Goal: Task Accomplishment & Management: Manage account settings

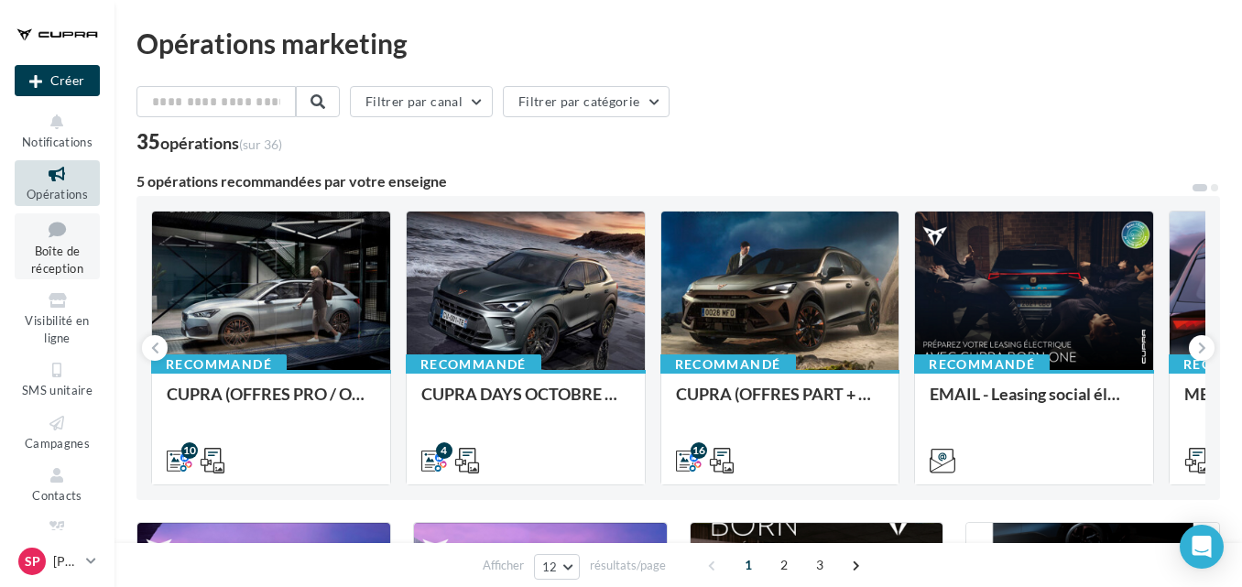
click at [33, 243] on link "Boîte de réception" at bounding box center [57, 246] width 85 height 67
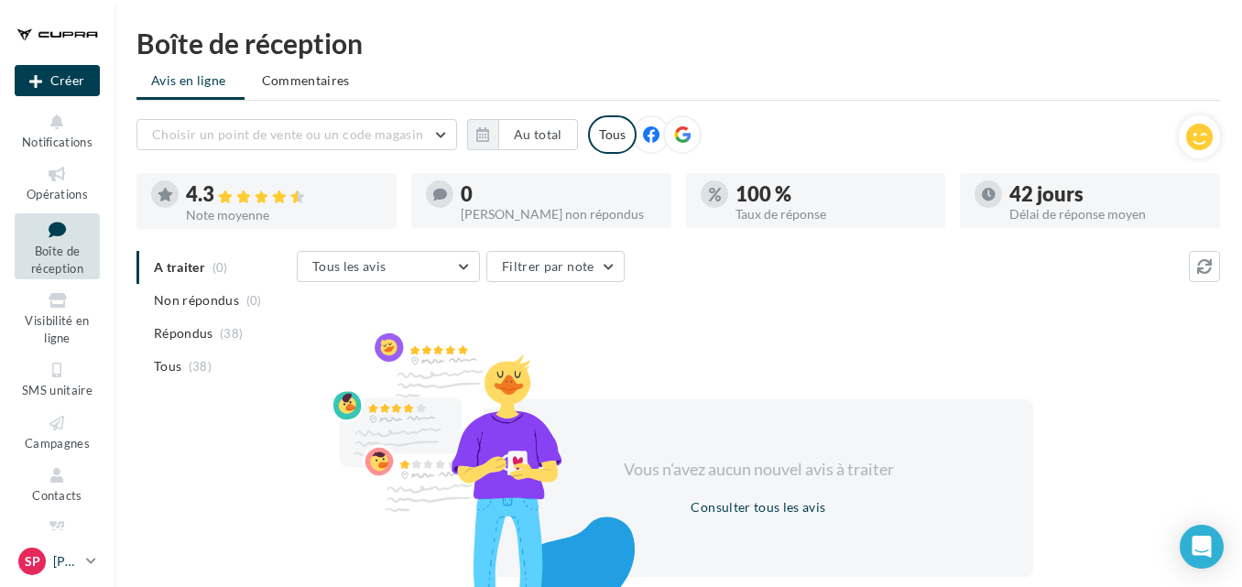
click at [92, 560] on icon at bounding box center [91, 561] width 10 height 16
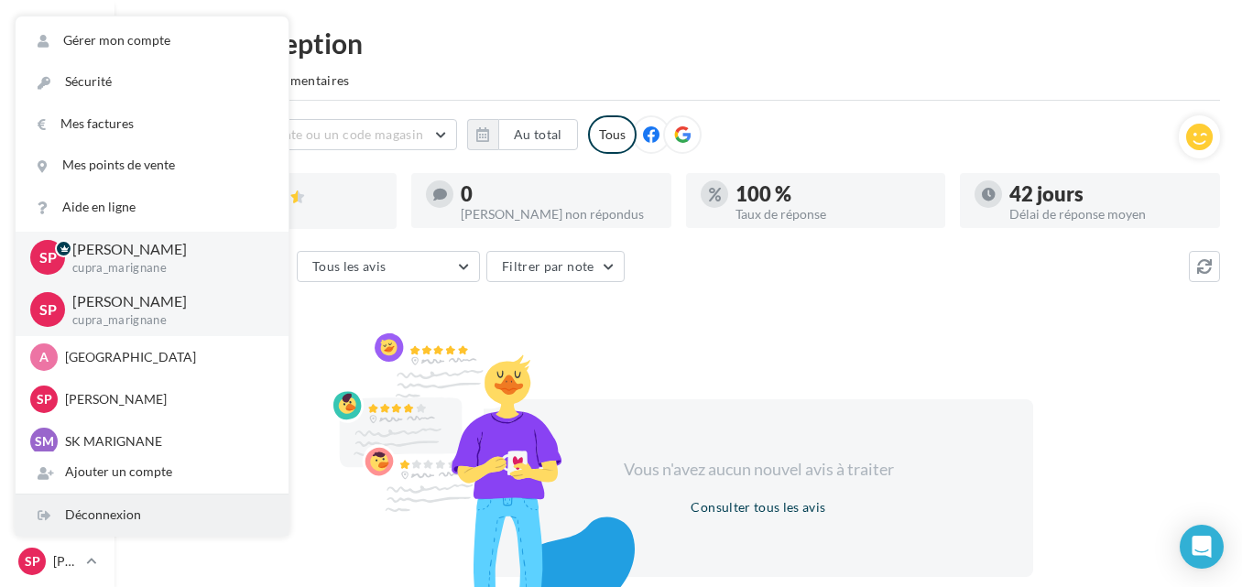
click at [77, 512] on div "Déconnexion" at bounding box center [152, 515] width 273 height 41
